Goal: Information Seeking & Learning: Check status

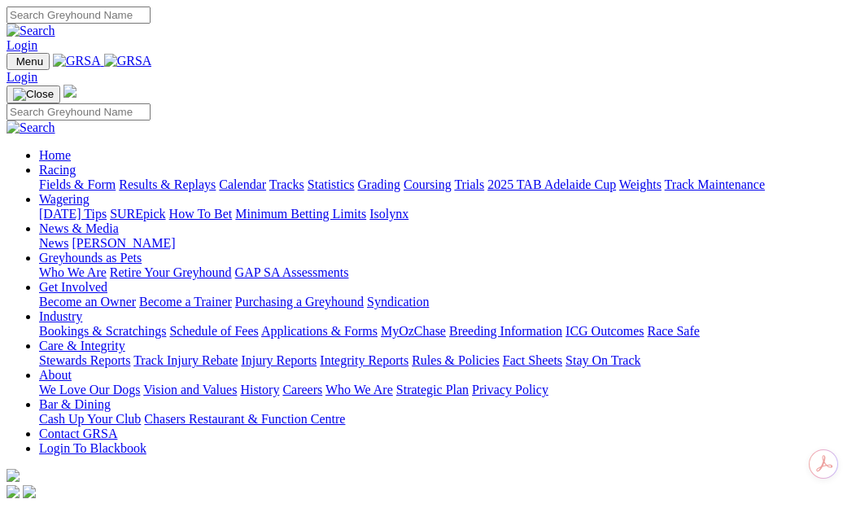
click at [52, 177] on link "Fields & Form" at bounding box center [77, 184] width 76 height 14
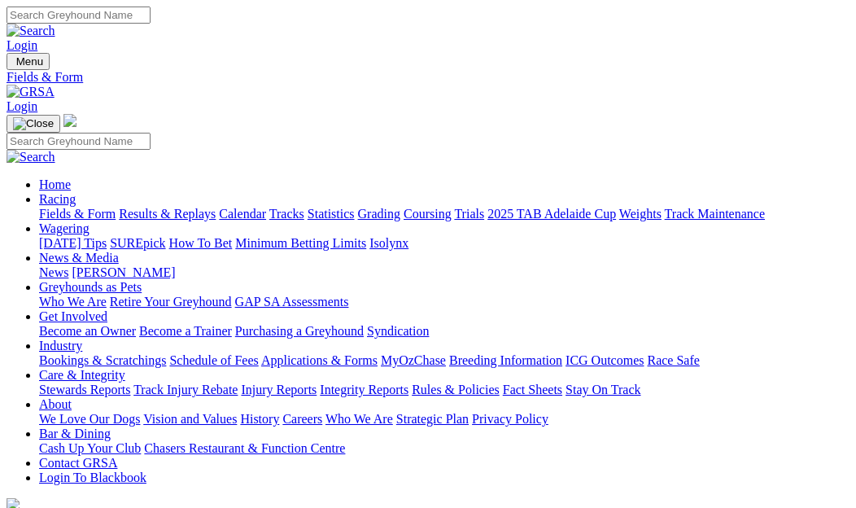
click at [172, 207] on link "Results & Replays" at bounding box center [167, 214] width 97 height 14
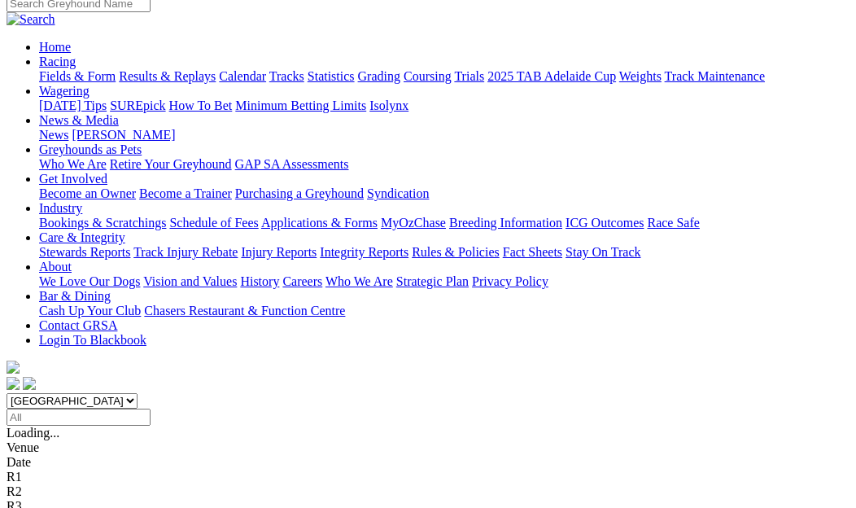
scroll to position [163, 0]
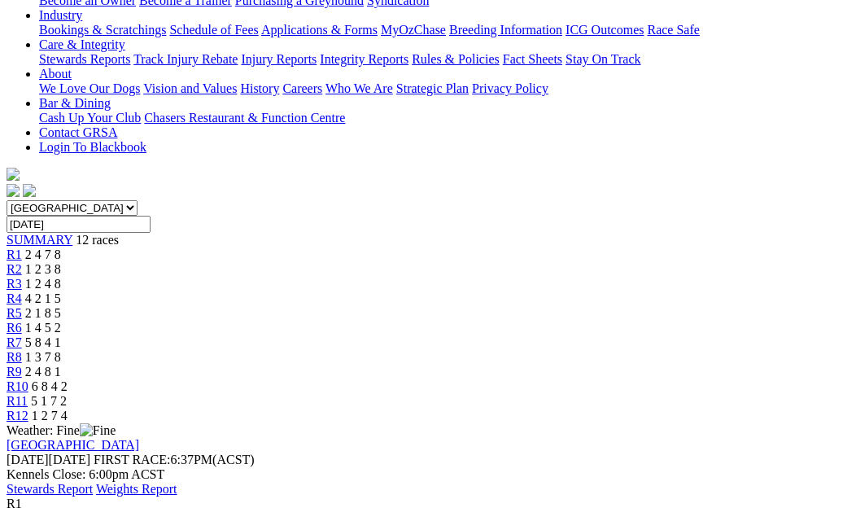
scroll to position [163, 0]
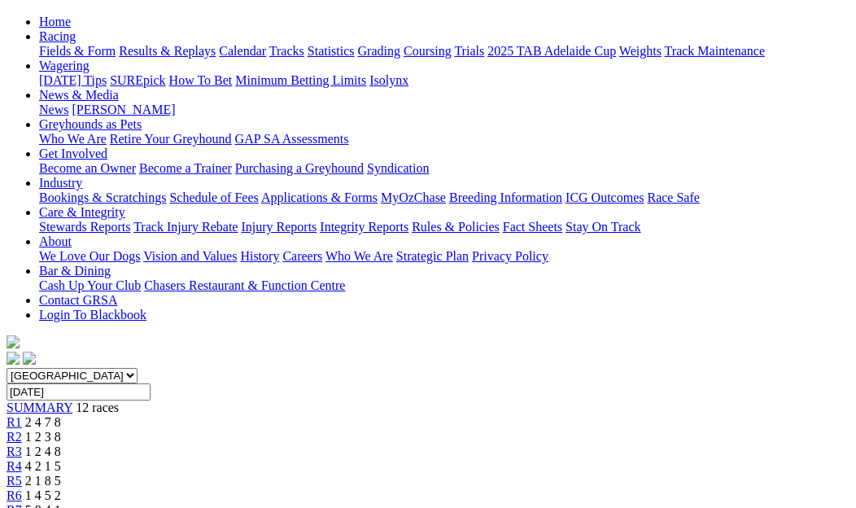
click at [210, 430] on div "R2 1 2 3 8" at bounding box center [428, 437] width 843 height 15
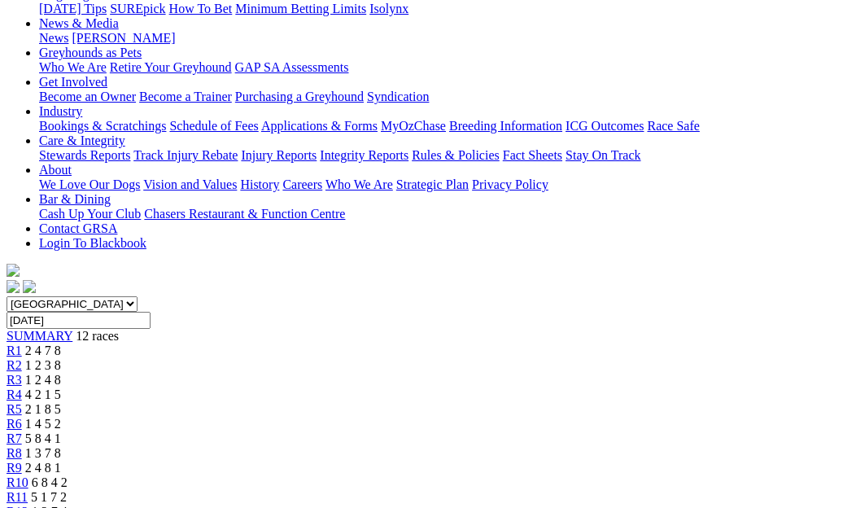
scroll to position [163, 0]
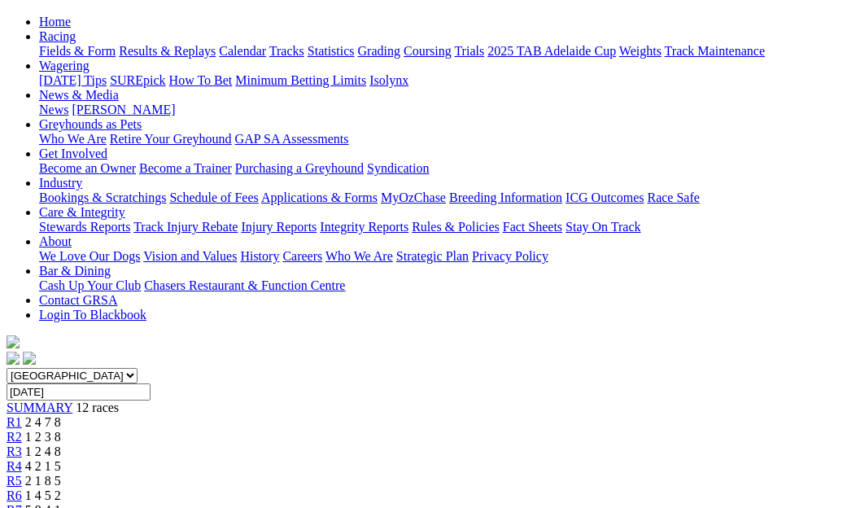
click at [22, 473] on span "R5" at bounding box center [14, 480] width 15 height 14
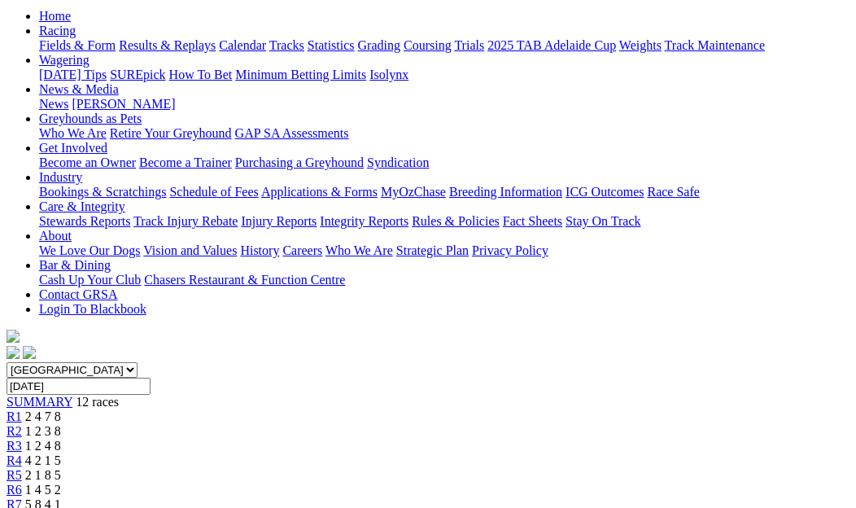
scroll to position [163, 0]
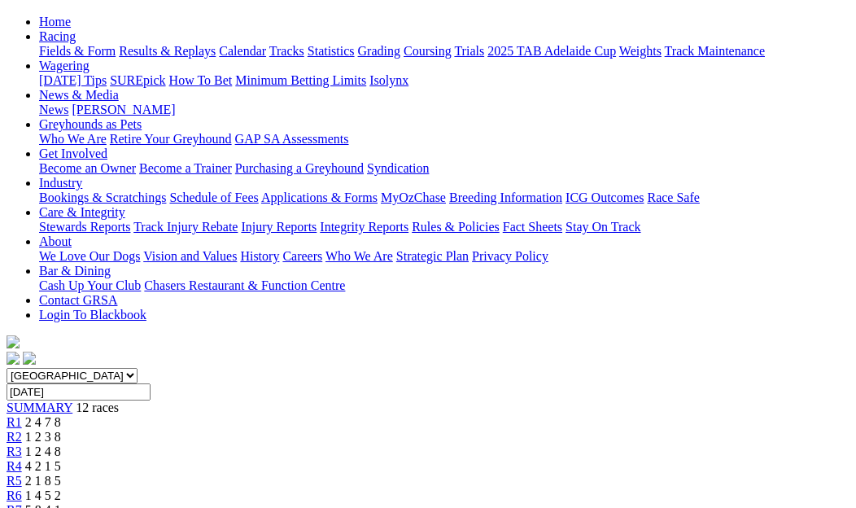
click at [444, 488] on div "R6 1 4 5 2" at bounding box center [428, 495] width 843 height 15
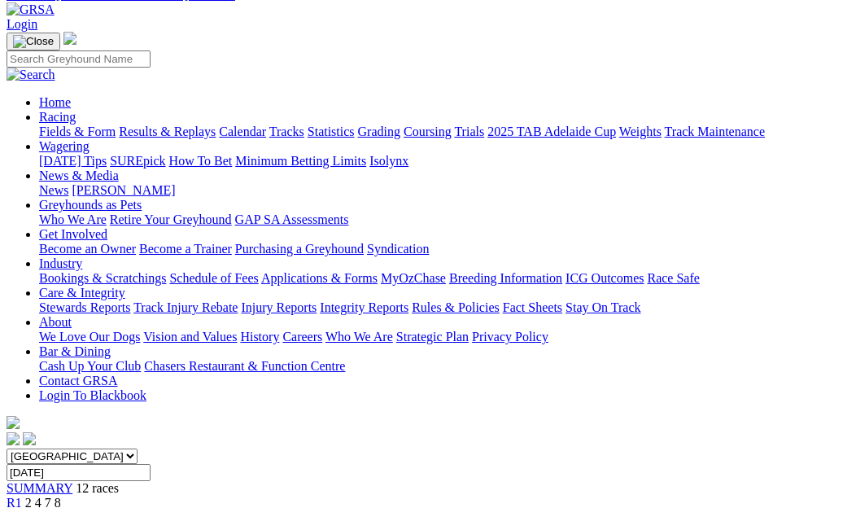
scroll to position [81, 0]
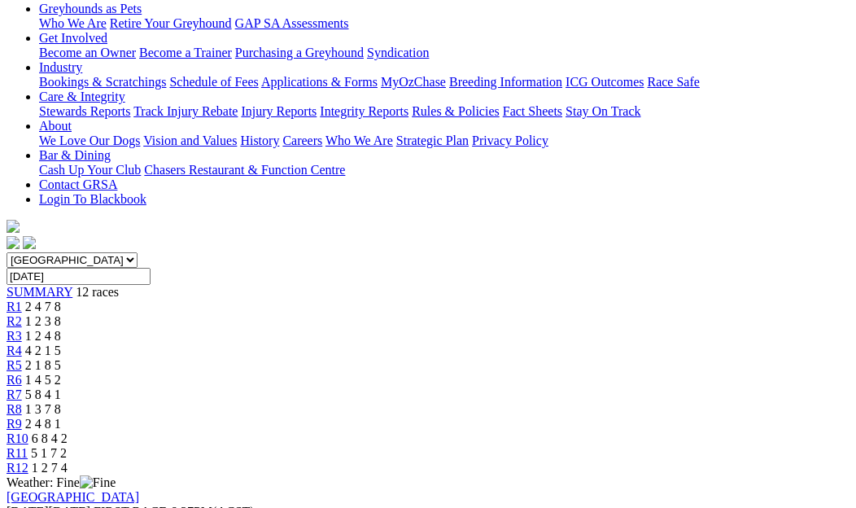
scroll to position [81, 0]
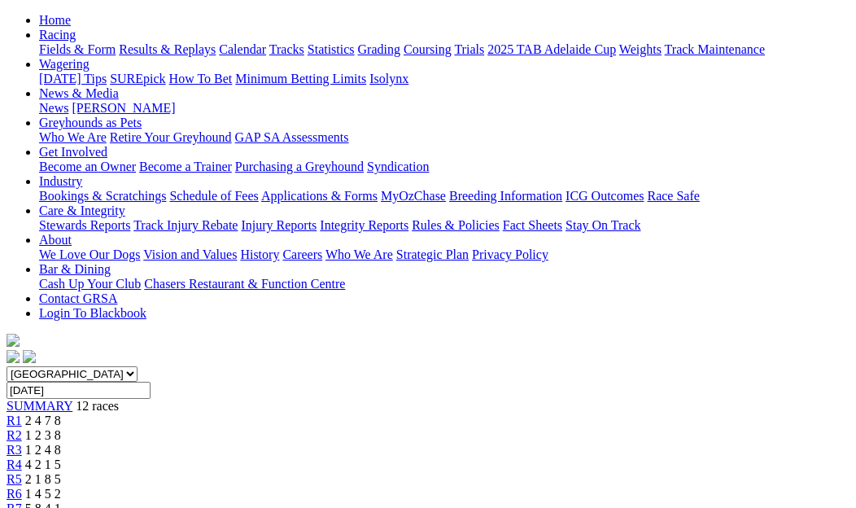
scroll to position [163, 0]
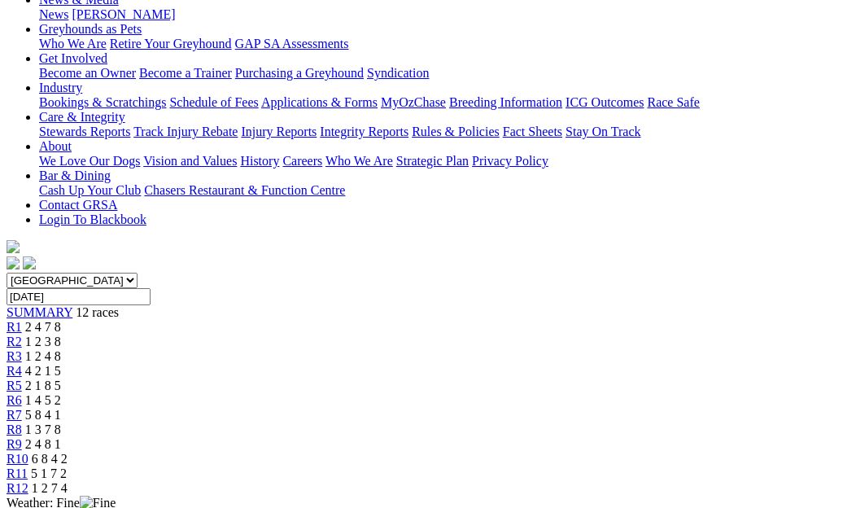
scroll to position [244, 0]
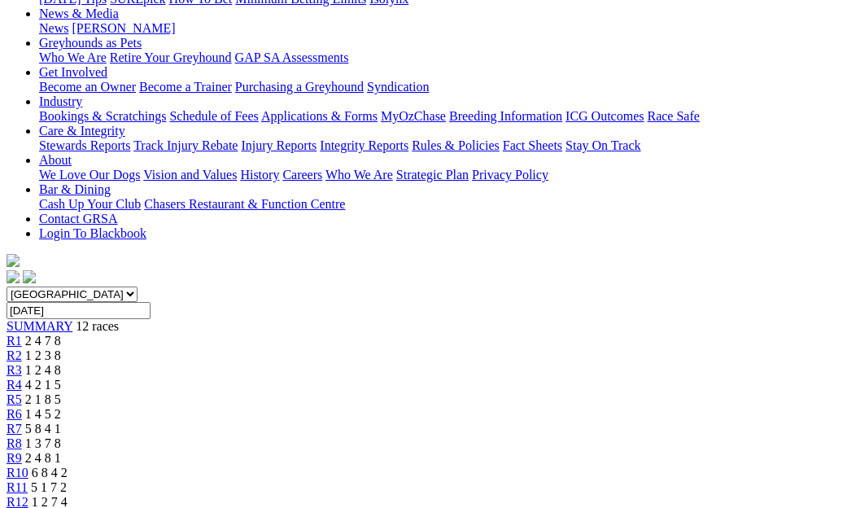
click at [28, 465] on span "R10" at bounding box center [18, 472] width 22 height 14
